Goal: Transaction & Acquisition: Download file/media

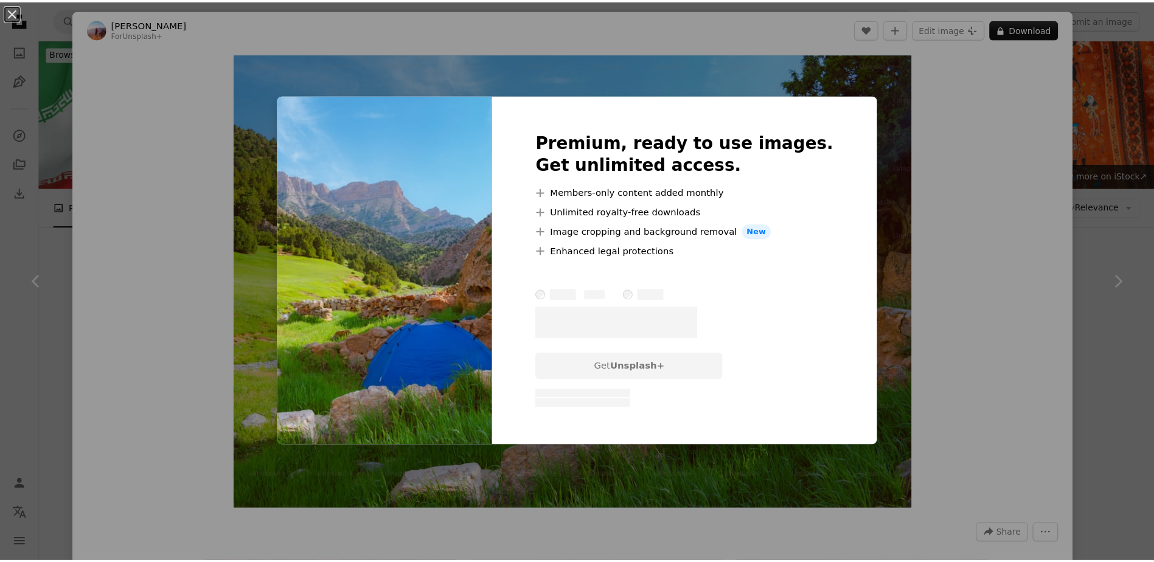
scroll to position [6496, 0]
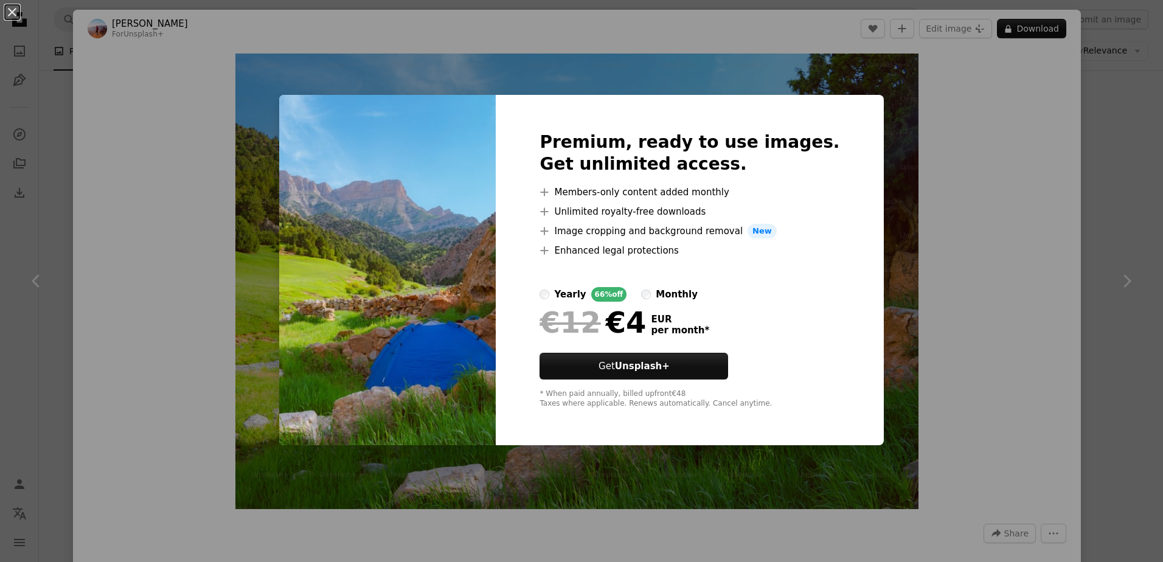
click at [1125, 157] on div "An X shape Premium, ready to use images. Get unlimited access. A plus sign Memb…" at bounding box center [581, 281] width 1163 height 562
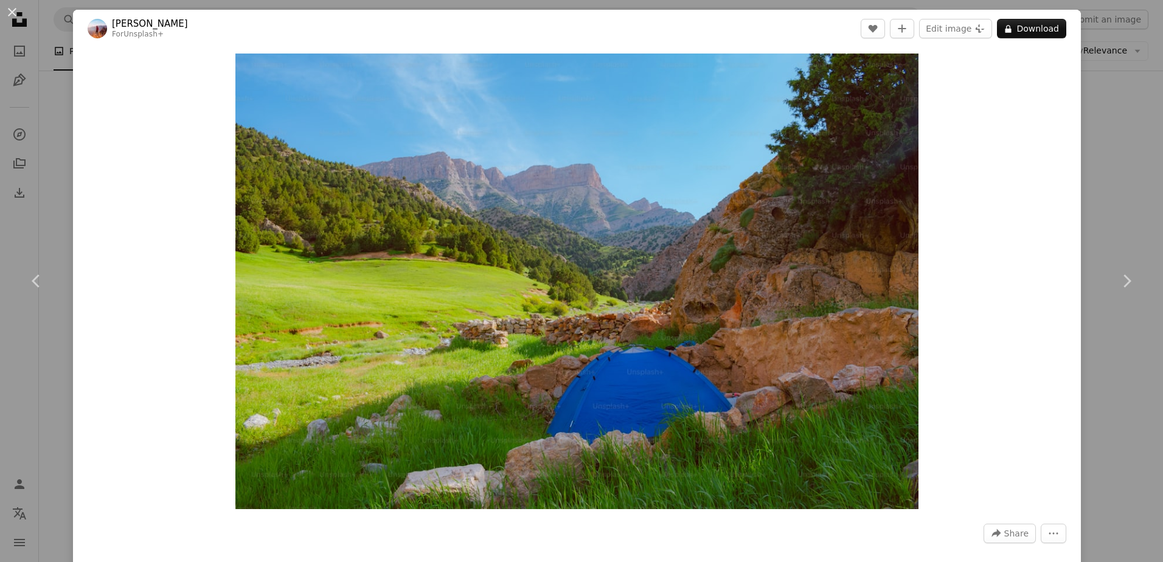
click at [1125, 157] on div "An X shape Chevron left Chevron right [PERSON_NAME] For Unsplash+ A heart A plu…" at bounding box center [581, 281] width 1163 height 562
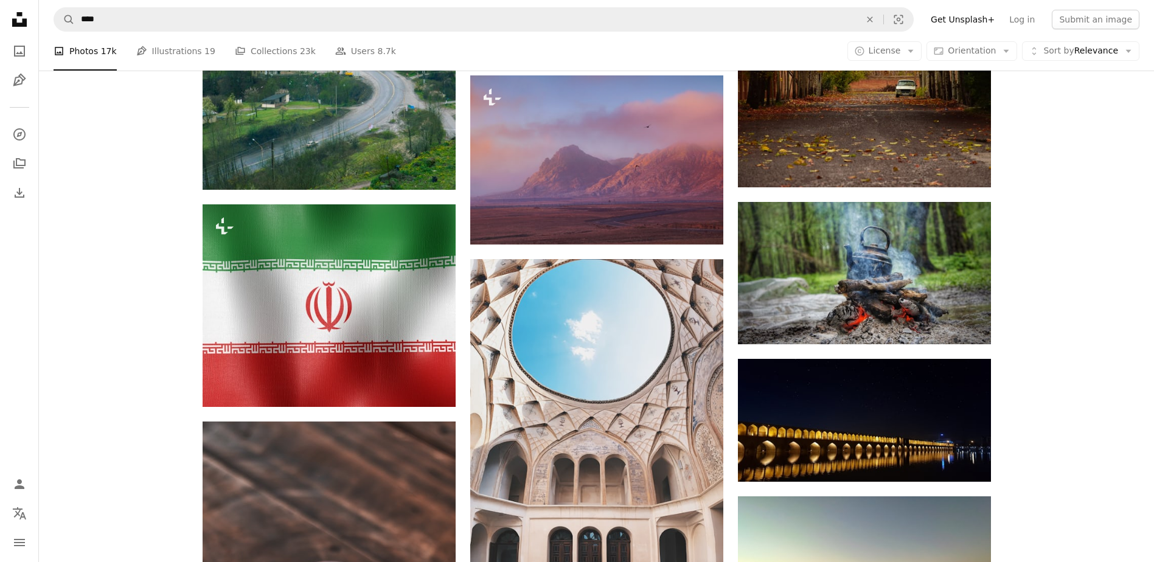
scroll to position [6912, 0]
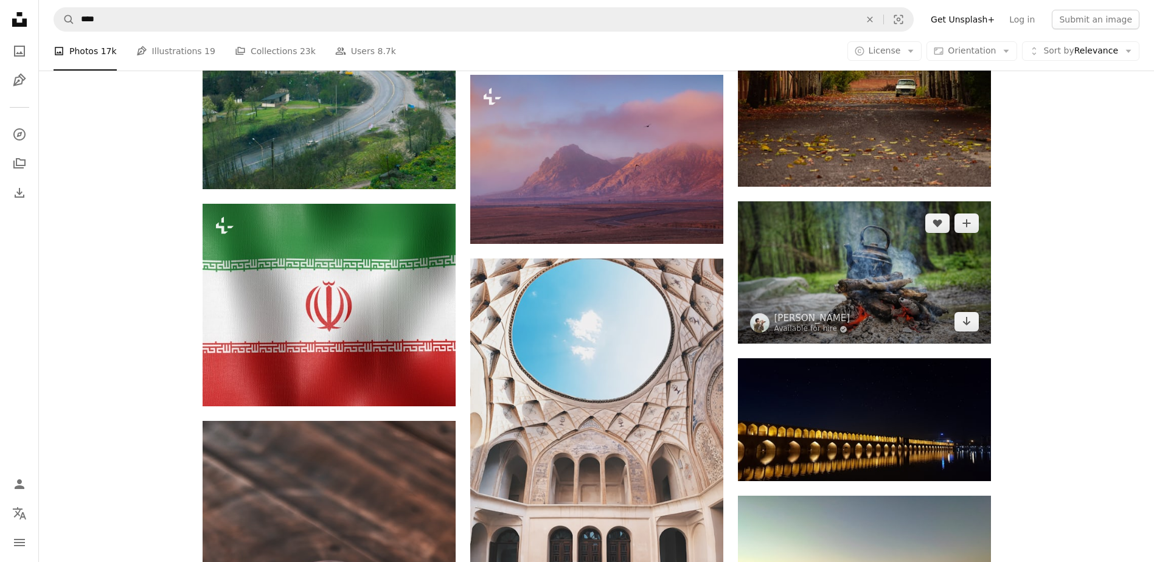
click at [895, 274] on img at bounding box center [864, 272] width 253 height 142
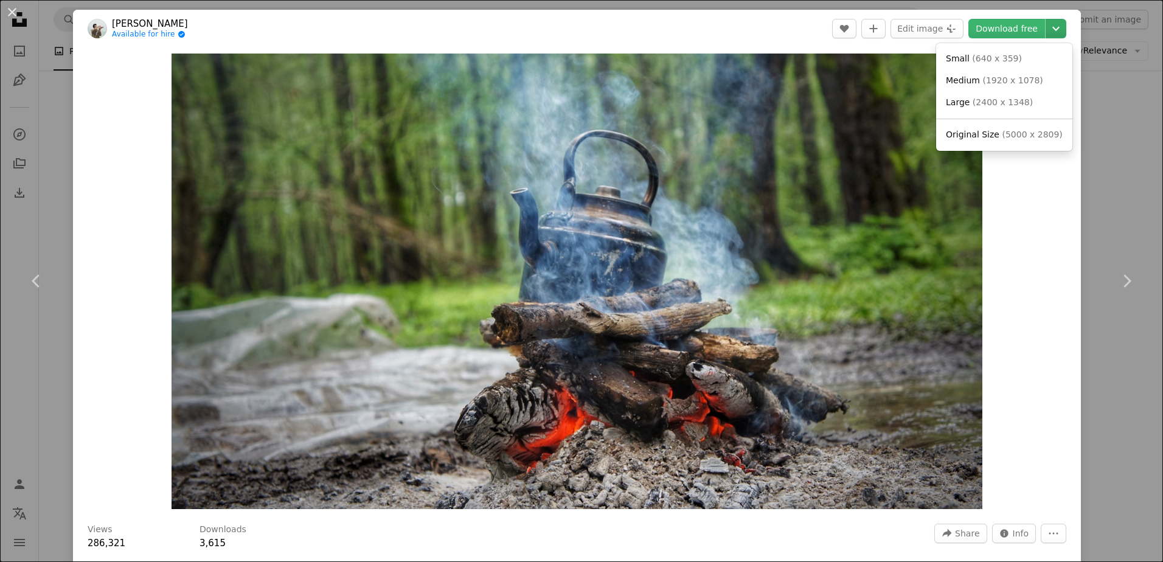
click at [1051, 31] on icon "Chevron down" at bounding box center [1056, 28] width 19 height 15
click at [1026, 139] on span "( 5000 x 2809 )" at bounding box center [1032, 135] width 60 height 10
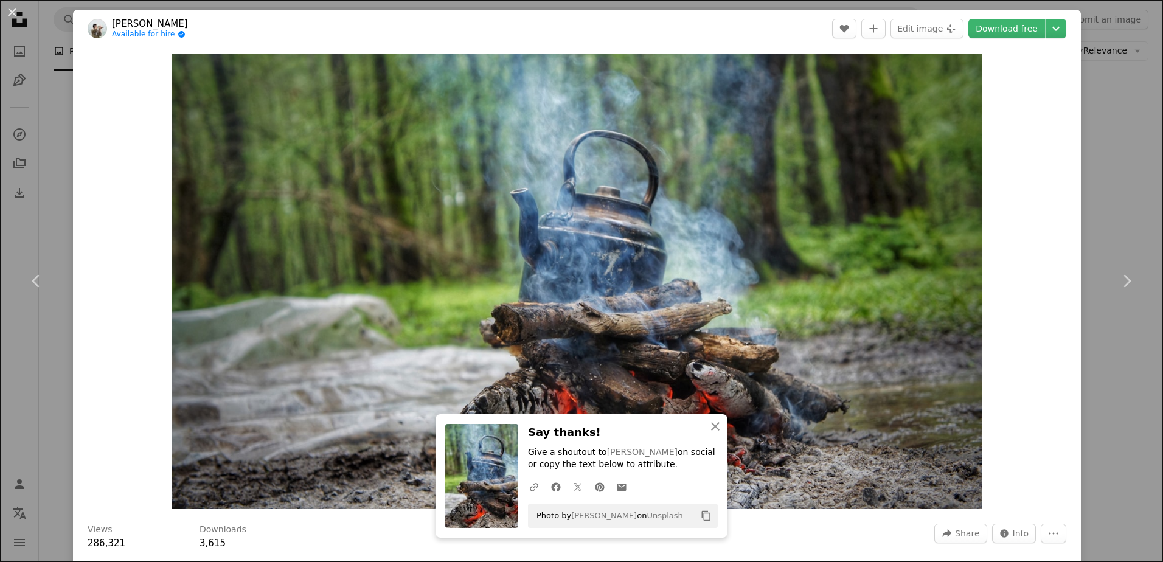
click at [1100, 163] on div "An X shape Chevron left Chevron right [PERSON_NAME] Available for hire A checkm…" at bounding box center [581, 281] width 1163 height 562
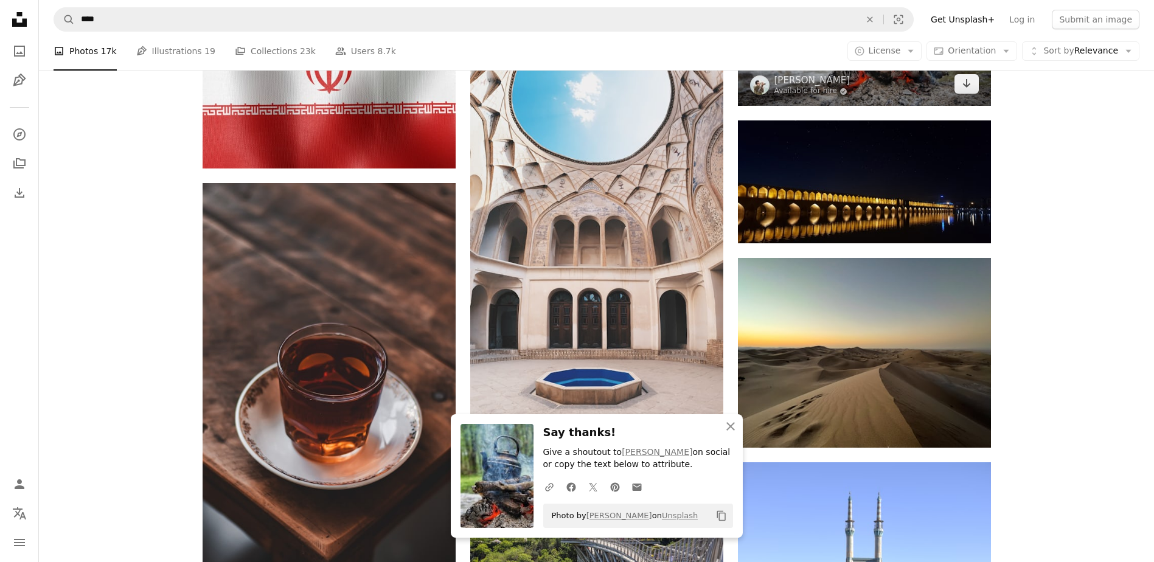
scroll to position [7156, 0]
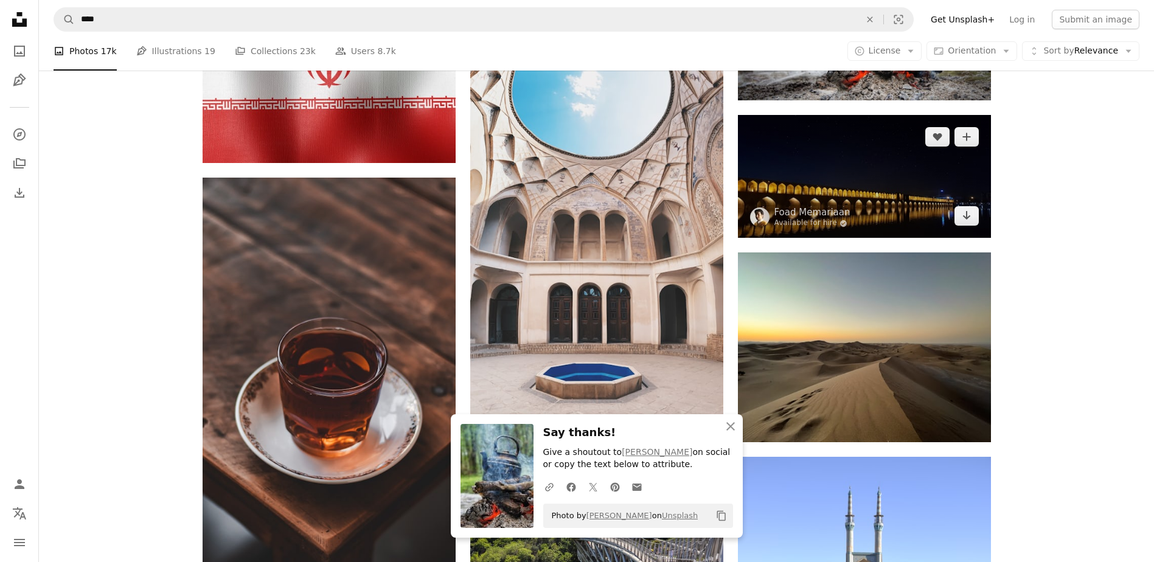
click at [895, 198] on img at bounding box center [864, 176] width 253 height 123
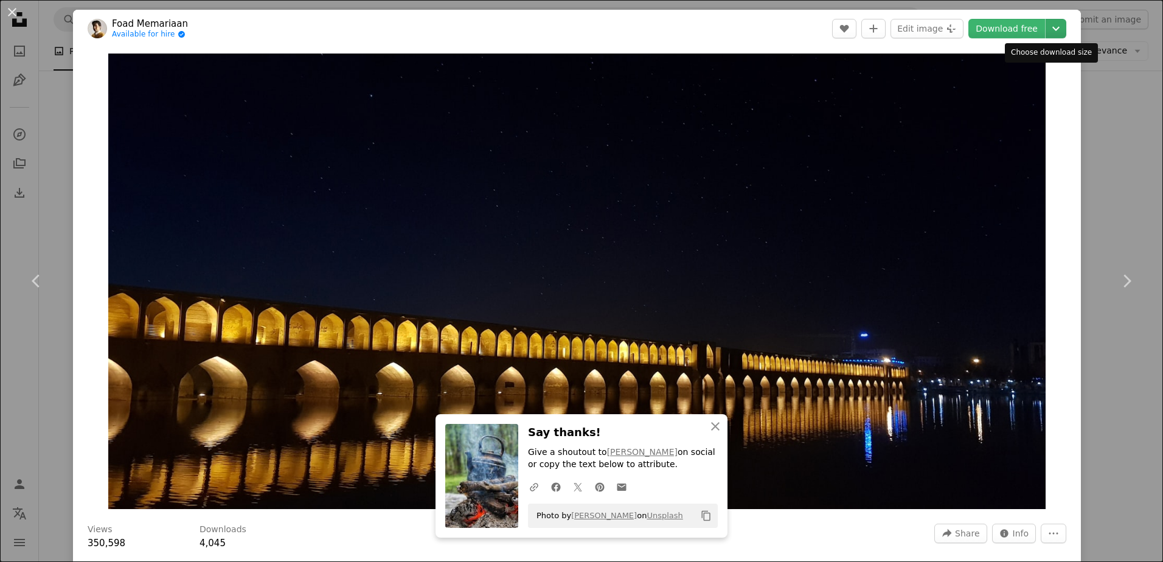
click at [1049, 23] on icon "Chevron down" at bounding box center [1056, 28] width 19 height 15
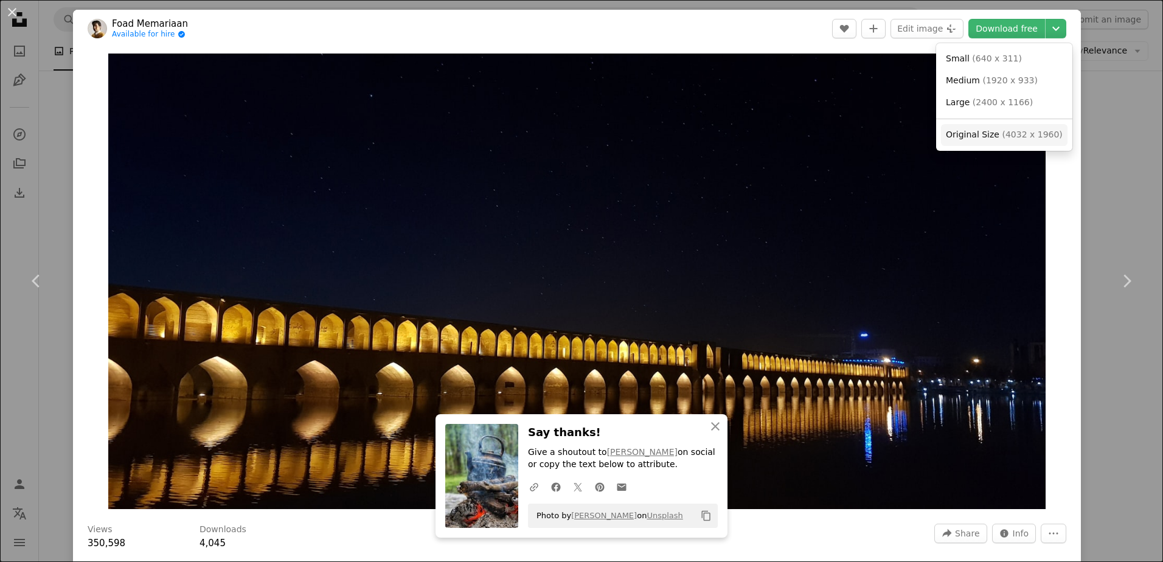
click at [1002, 132] on span "( 4032 x 1960 )" at bounding box center [1032, 135] width 60 height 10
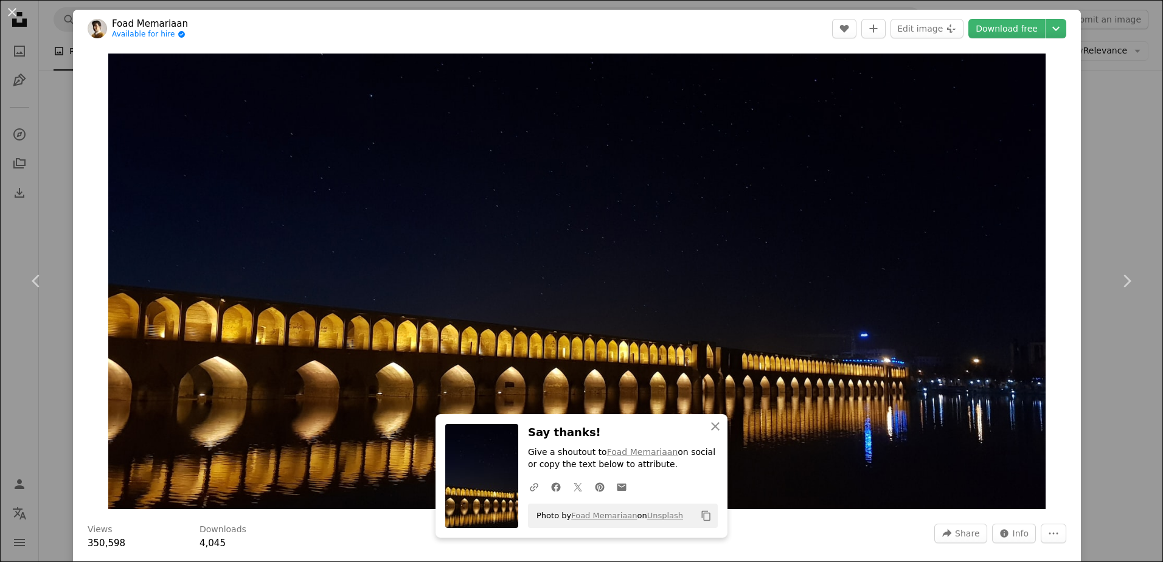
click at [1122, 172] on div "An X shape Chevron left Chevron right Foad Memariaan Available for hire A check…" at bounding box center [581, 281] width 1163 height 562
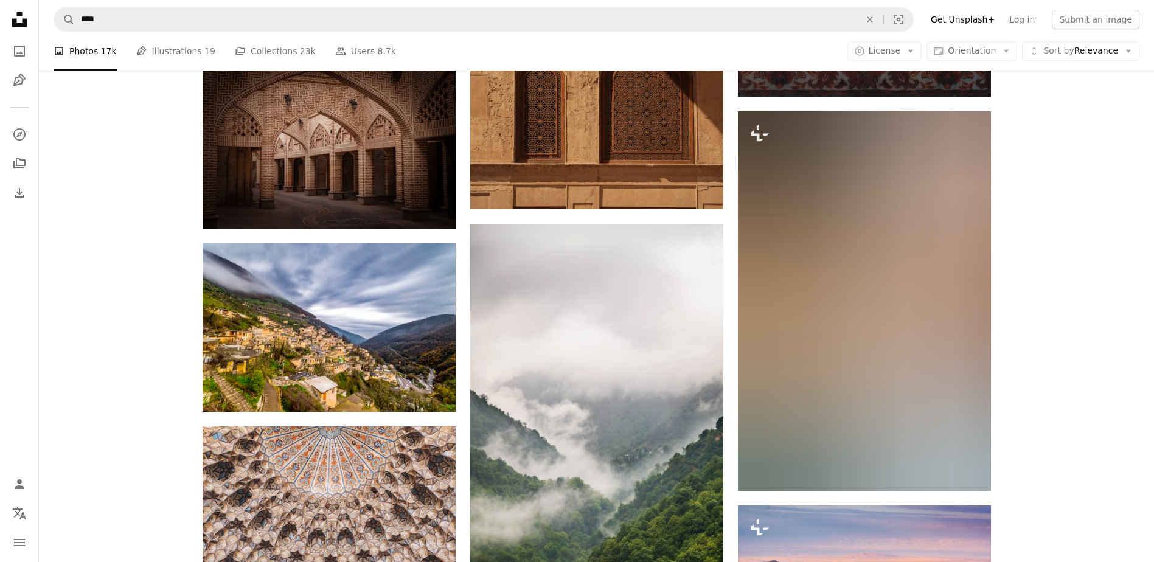
scroll to position [9841, 0]
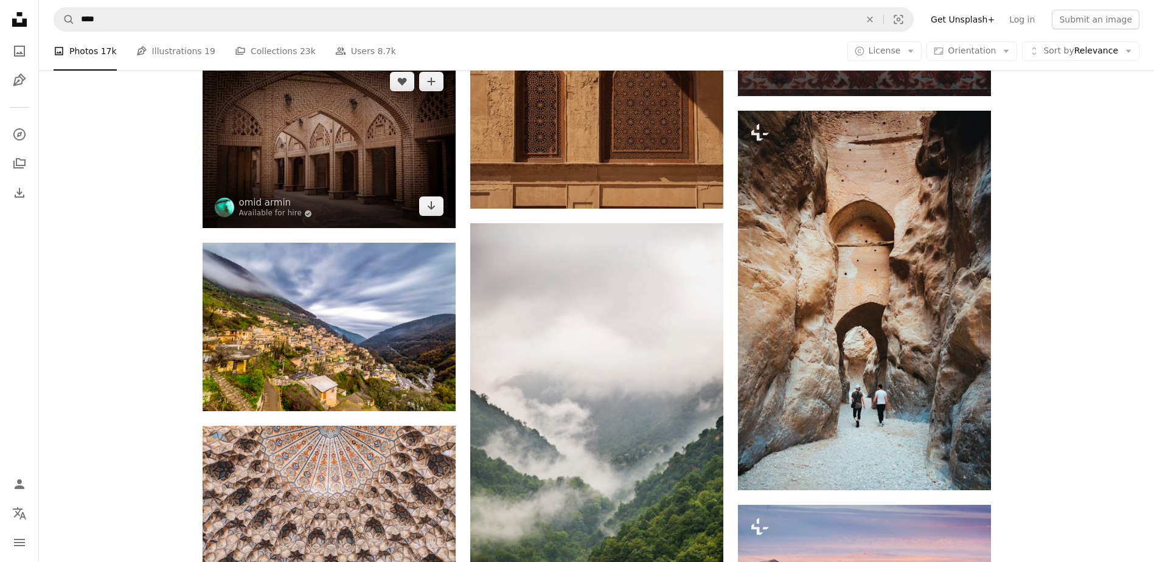
click at [403, 140] on img at bounding box center [329, 144] width 253 height 169
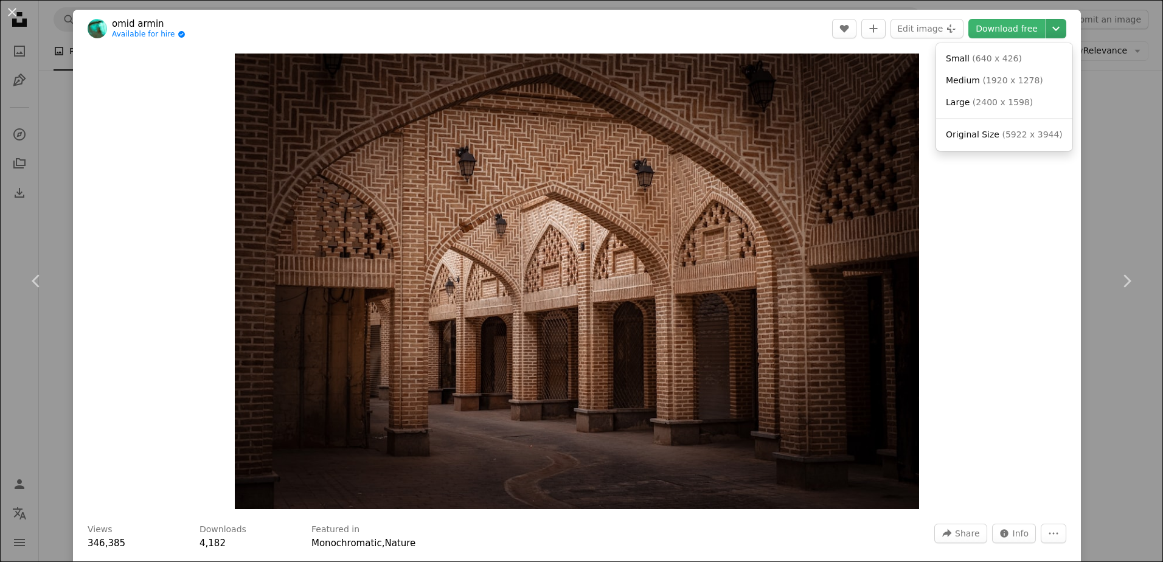
click at [1053, 27] on icon "Chevron down" at bounding box center [1056, 28] width 19 height 15
click at [1012, 138] on span "( 5922 x 3944 )" at bounding box center [1032, 135] width 60 height 10
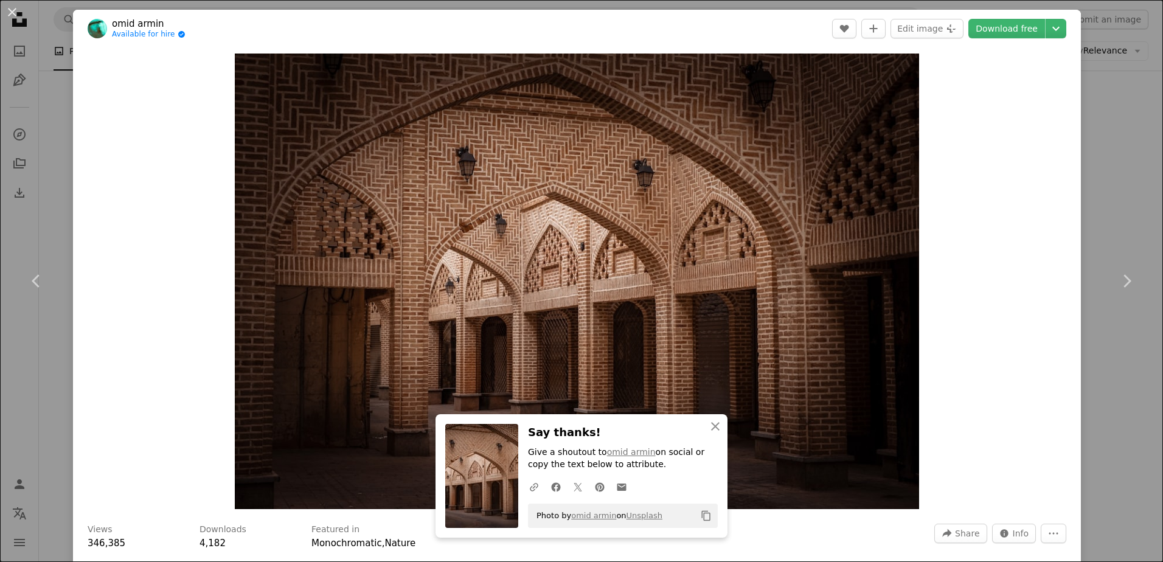
click at [1134, 159] on div "An X shape Chevron left Chevron right omid armin Available for hire A checkmark…" at bounding box center [581, 281] width 1163 height 562
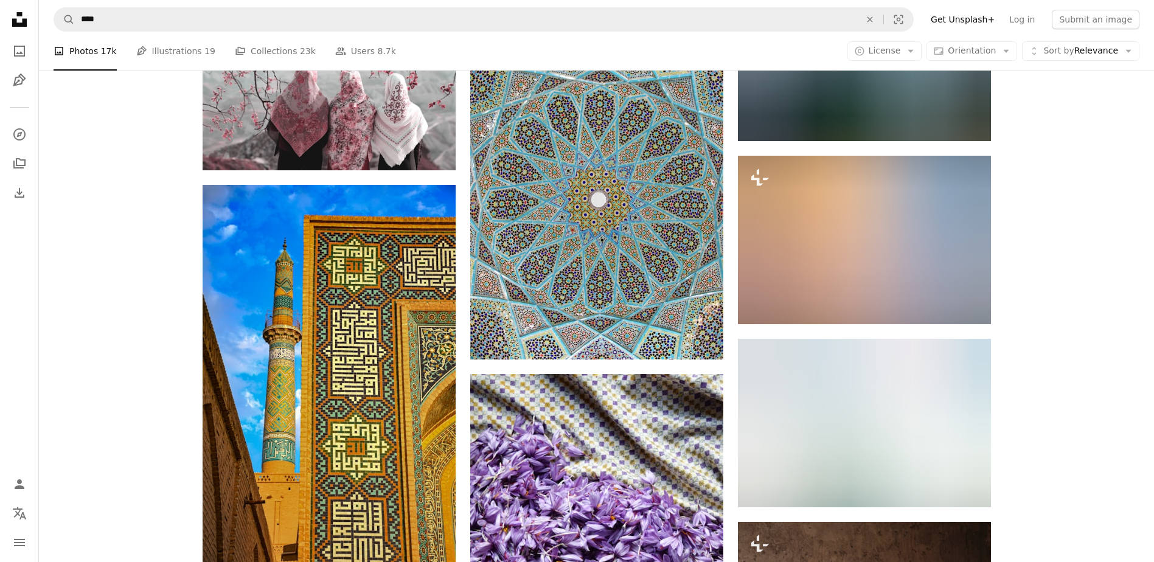
scroll to position [14858, 0]
